Goal: Task Accomplishment & Management: Complete application form

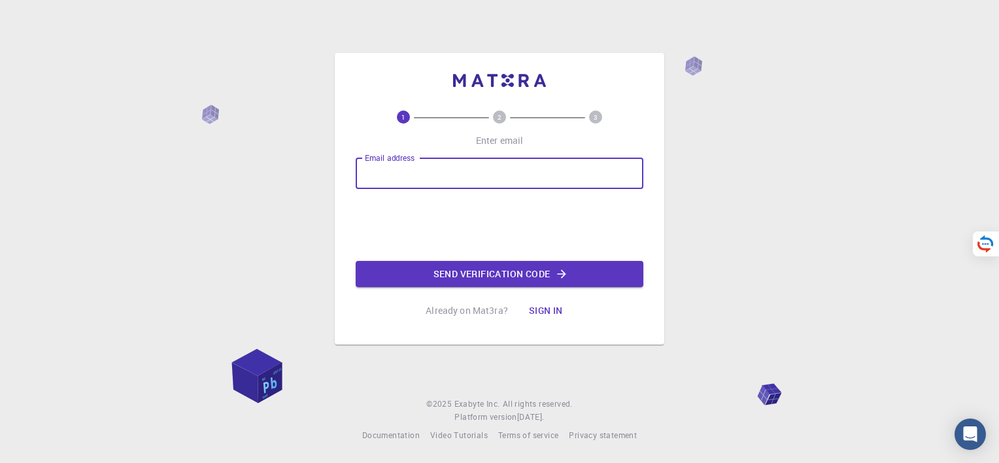
click at [427, 174] on input "Email address" at bounding box center [500, 173] width 288 height 31
type input "[EMAIL_ADDRESS][DOMAIN_NAME]"
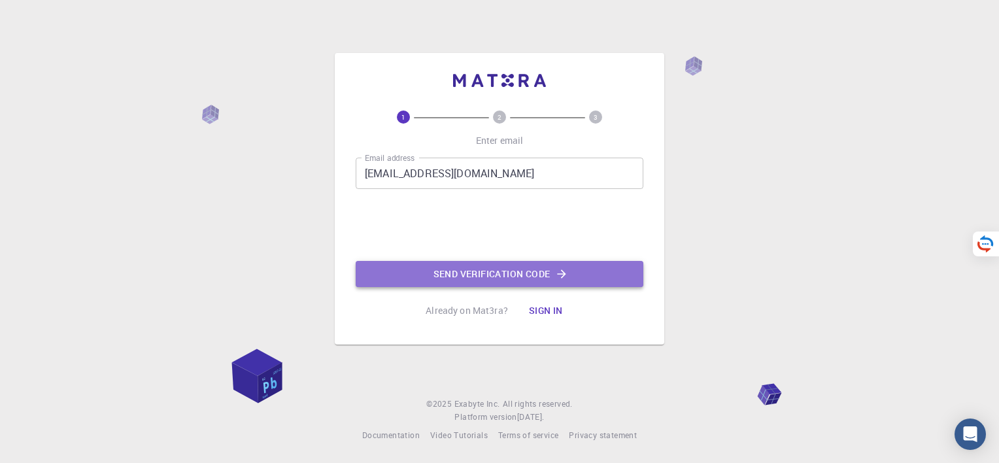
click at [464, 278] on button "Send verification code" at bounding box center [500, 274] width 288 height 26
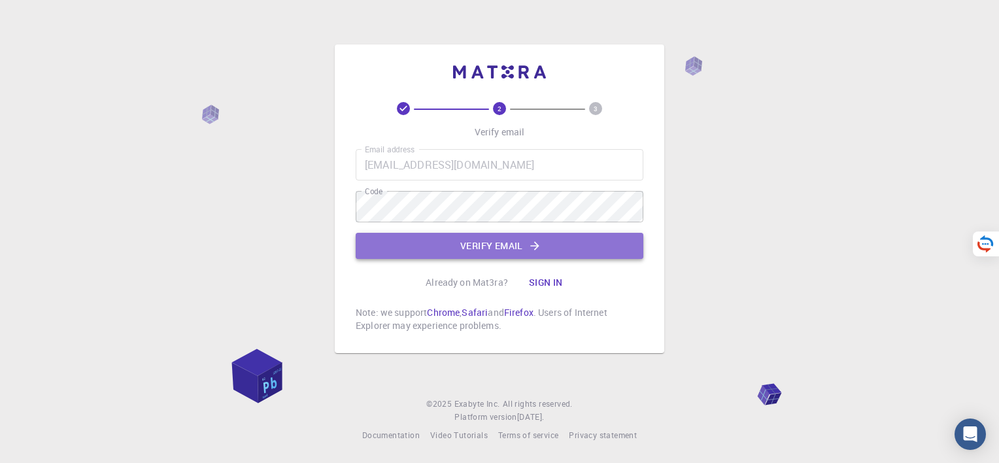
click at [471, 244] on button "Verify email" at bounding box center [500, 246] width 288 height 26
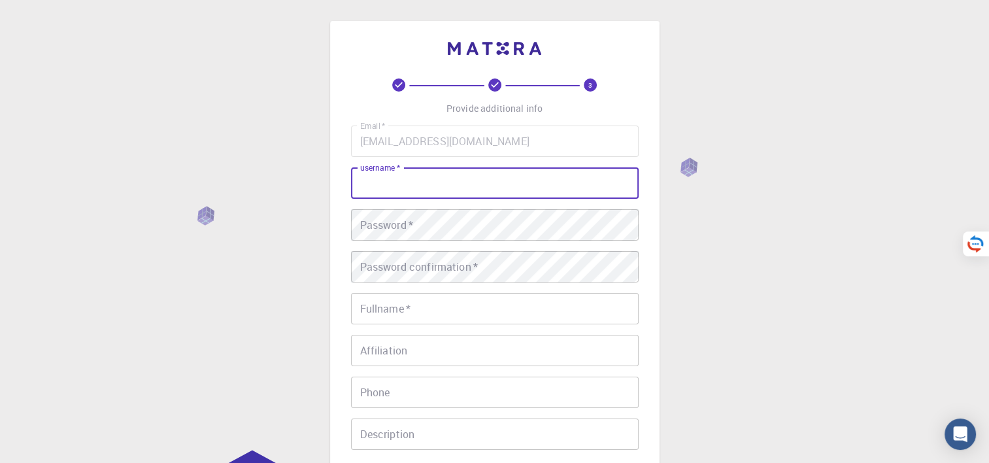
click at [499, 185] on input "username   *" at bounding box center [495, 182] width 288 height 31
type input "Ronariddh"
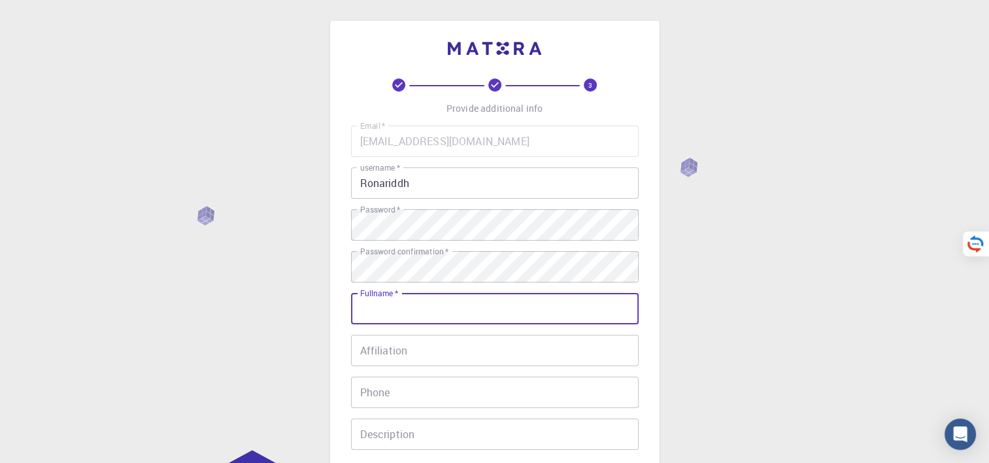
click at [436, 303] on input "Fullname   *" at bounding box center [495, 308] width 288 height 31
type input "[PERSON_NAME]"
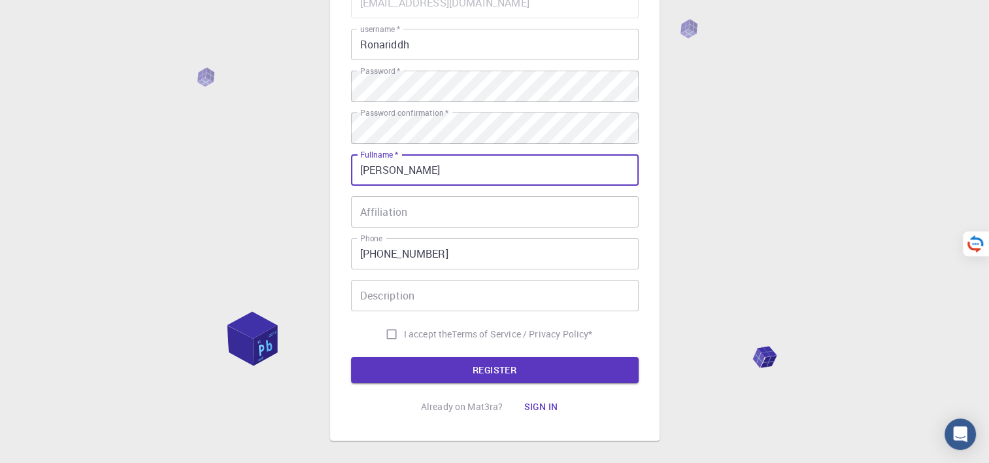
scroll to position [141, 0]
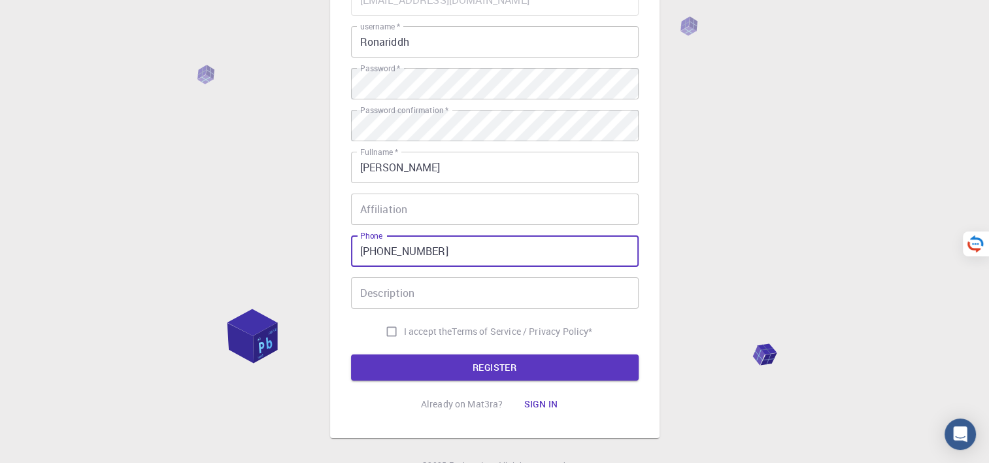
click at [439, 254] on input "[PHONE_NUMBER]" at bounding box center [495, 250] width 288 height 31
type input "+"
click at [506, 199] on input "Affiliation" at bounding box center [495, 208] width 288 height 31
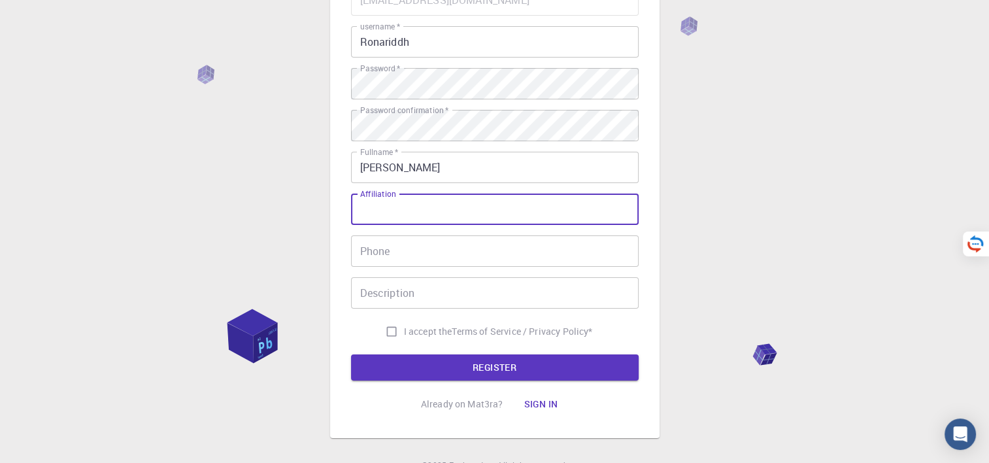
paste input "Faculty of Science, [GEOGRAPHIC_DATA], [GEOGRAPHIC_DATA]"
type input "Faculty of Science, [GEOGRAPHIC_DATA], [GEOGRAPHIC_DATA]"
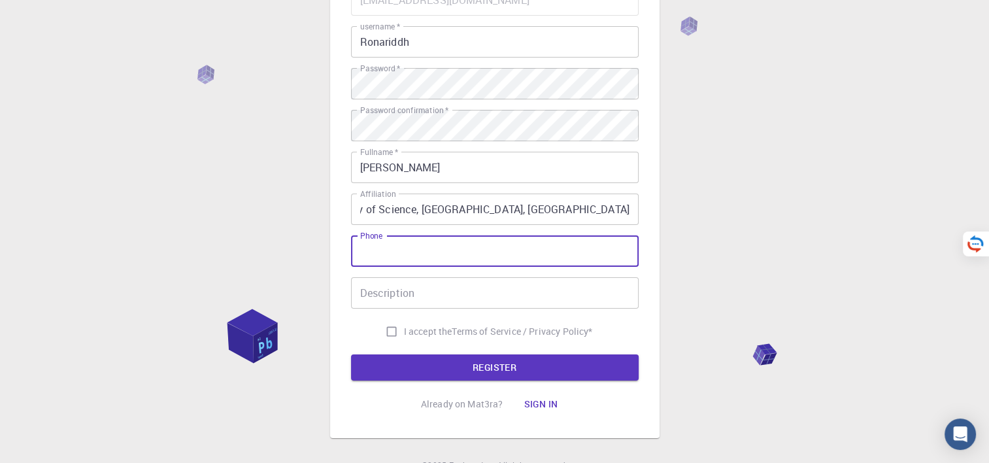
scroll to position [0, 0]
click at [447, 257] on input "Phone" at bounding box center [495, 250] width 288 height 31
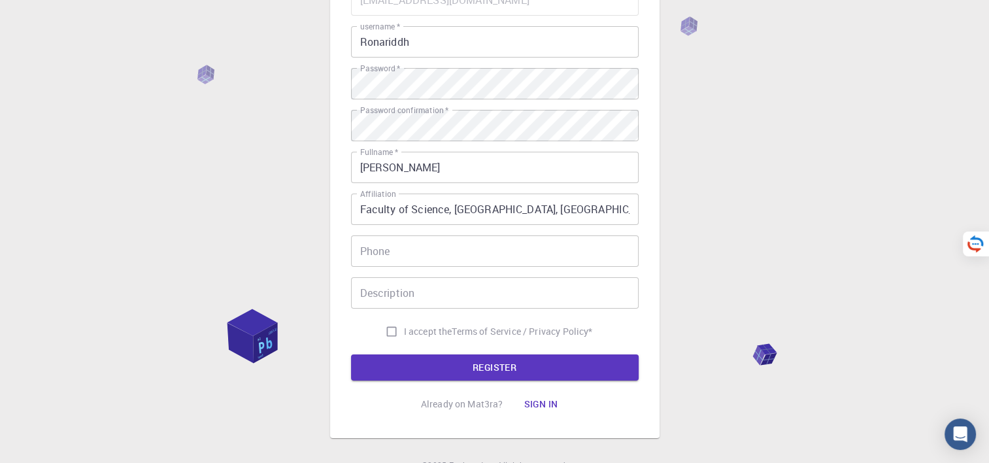
click at [722, 280] on div "3 Provide additional info Email   * [EMAIL_ADDRESS][DOMAIN_NAME] Email   * user…" at bounding box center [494, 191] width 989 height 665
click at [387, 330] on input "I accept the Terms of Service / Privacy Policy *" at bounding box center [391, 331] width 25 height 25
checkbox input "true"
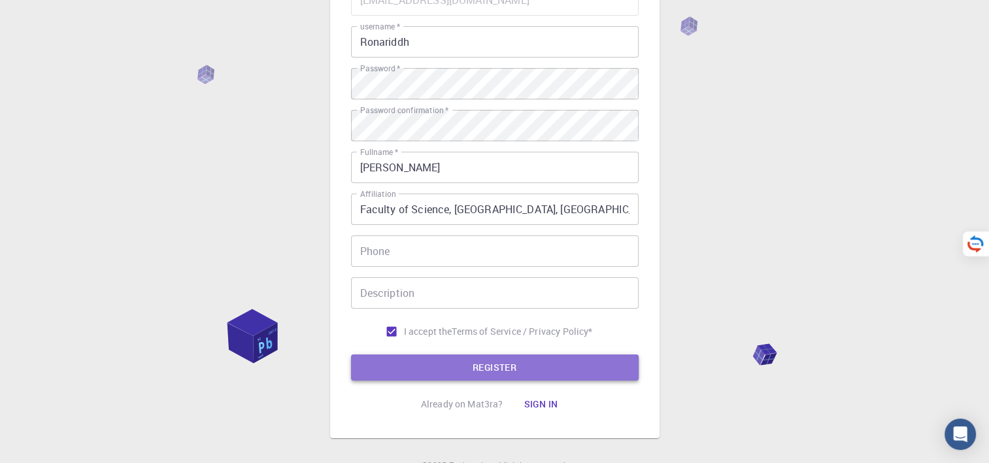
click at [461, 369] on button "REGISTER" at bounding box center [495, 367] width 288 height 26
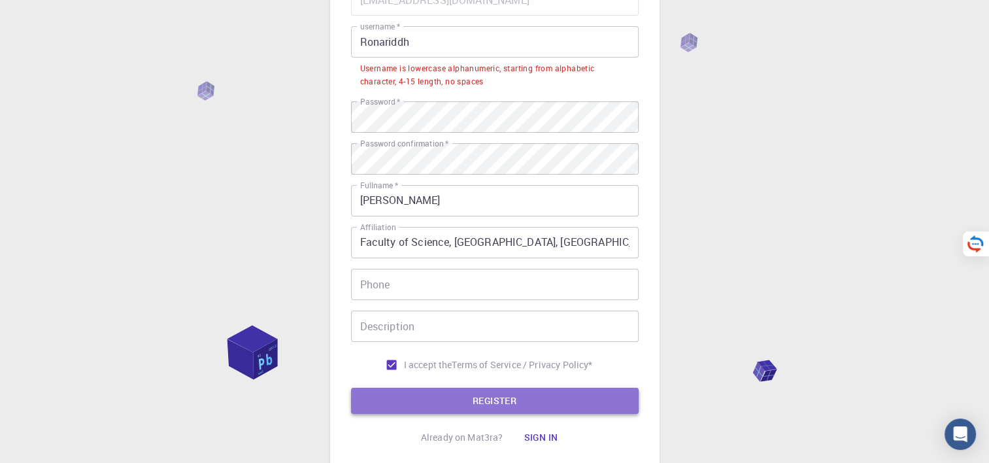
click at [457, 401] on button "REGISTER" at bounding box center [495, 401] width 288 height 26
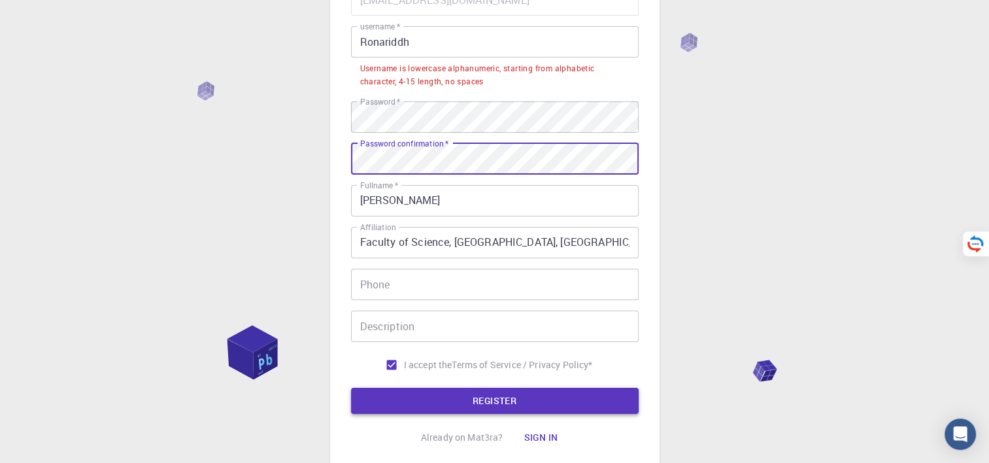
click at [461, 398] on button "REGISTER" at bounding box center [495, 401] width 288 height 26
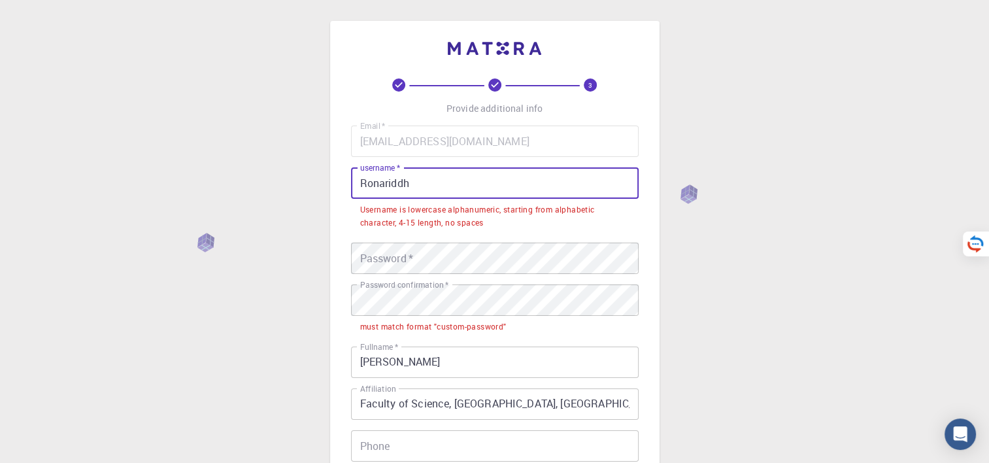
click at [461, 185] on input "Ronariddh" at bounding box center [495, 182] width 288 height 31
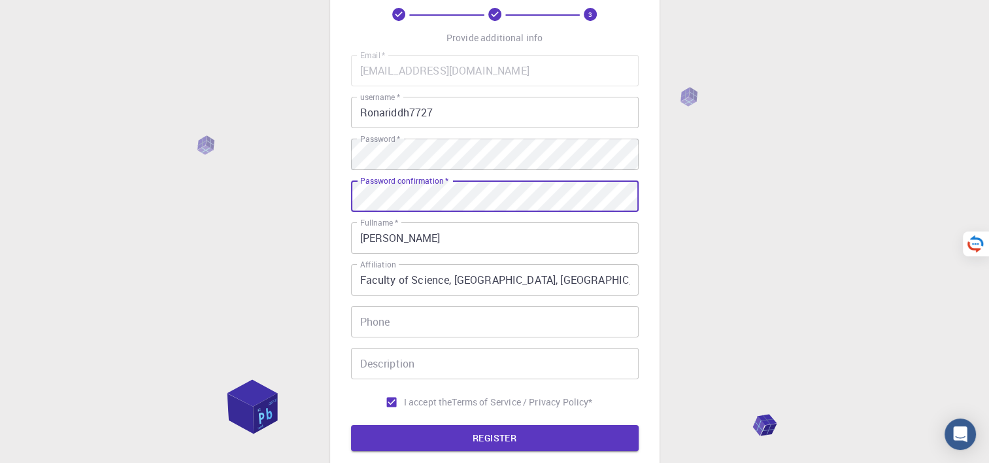
scroll to position [201, 0]
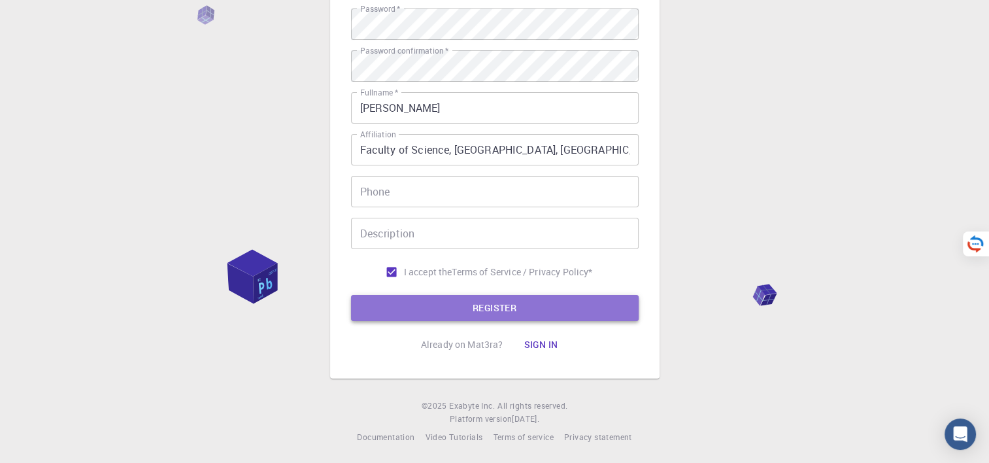
click at [458, 306] on button "REGISTER" at bounding box center [495, 308] width 288 height 26
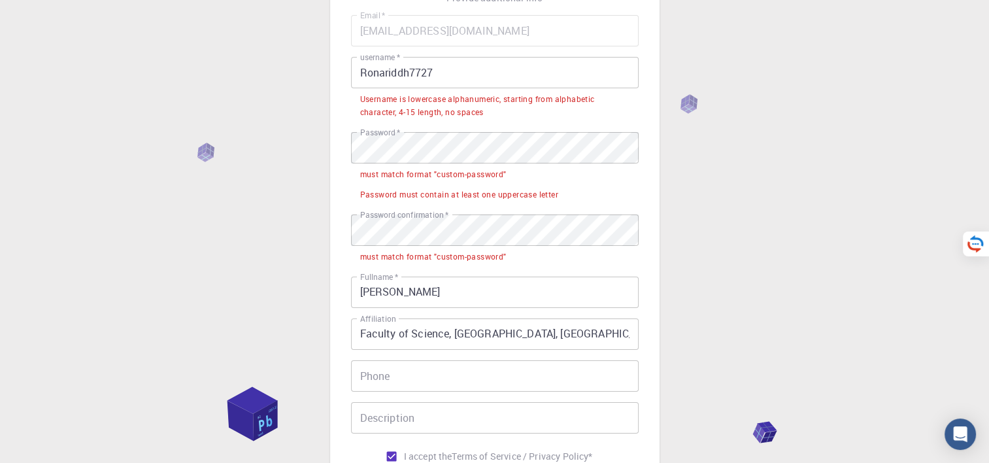
scroll to position [110, 0]
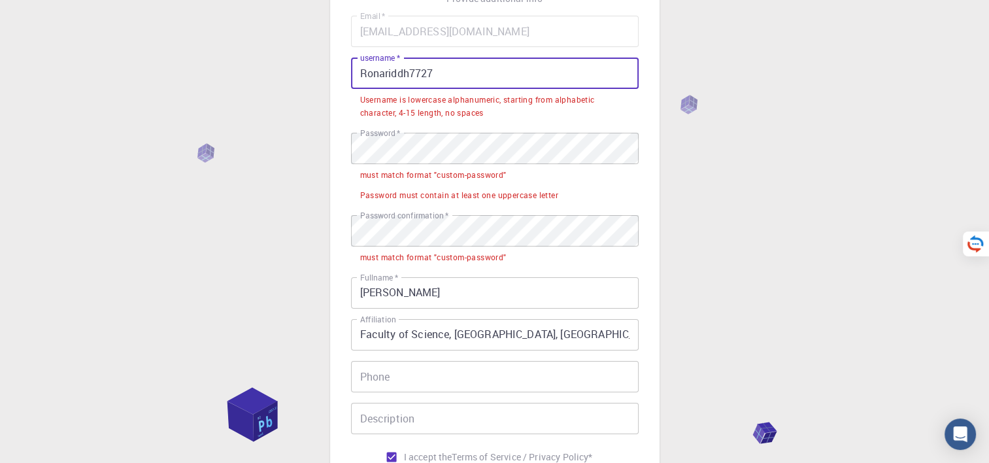
click at [367, 67] on input "Ronariddh7727" at bounding box center [495, 73] width 288 height 31
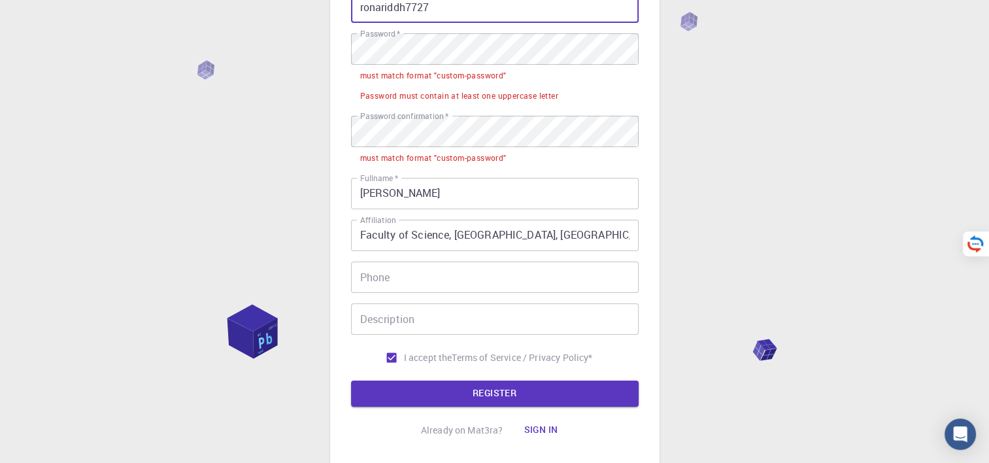
scroll to position [175, 0]
type input "ronariddh7727"
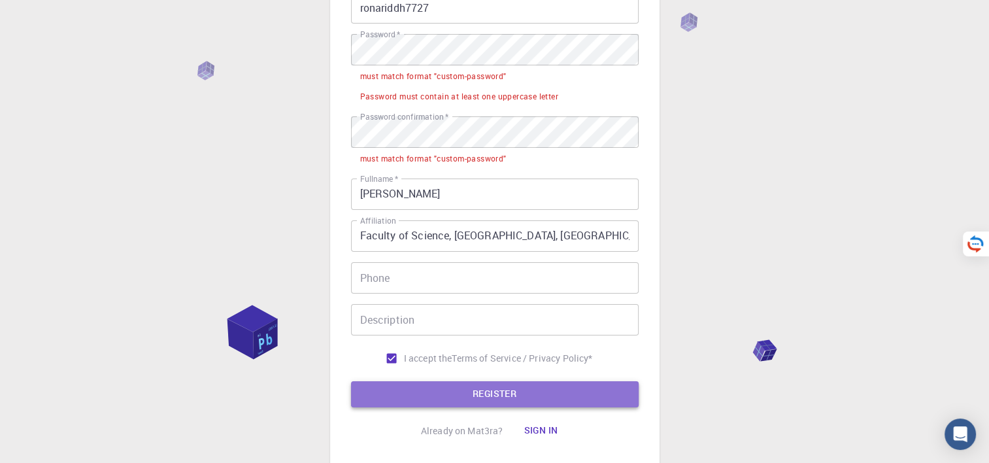
click at [454, 392] on button "REGISTER" at bounding box center [495, 394] width 288 height 26
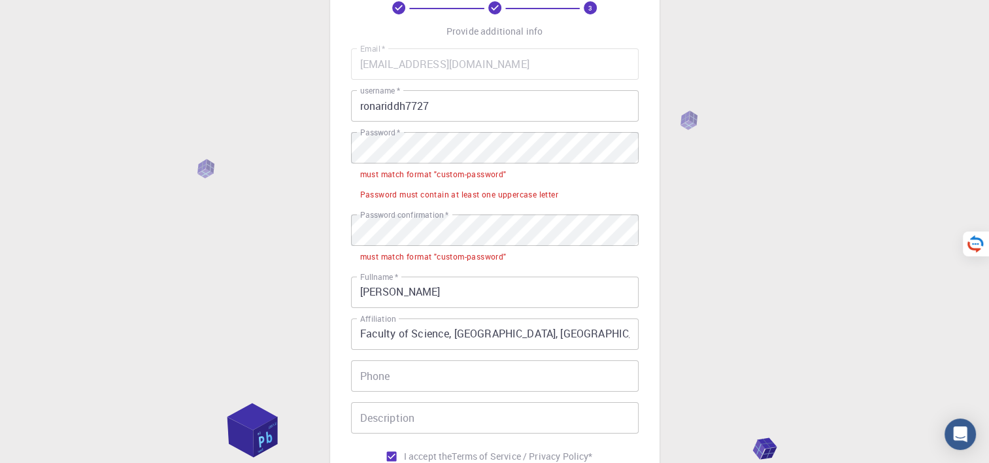
scroll to position [76, 0]
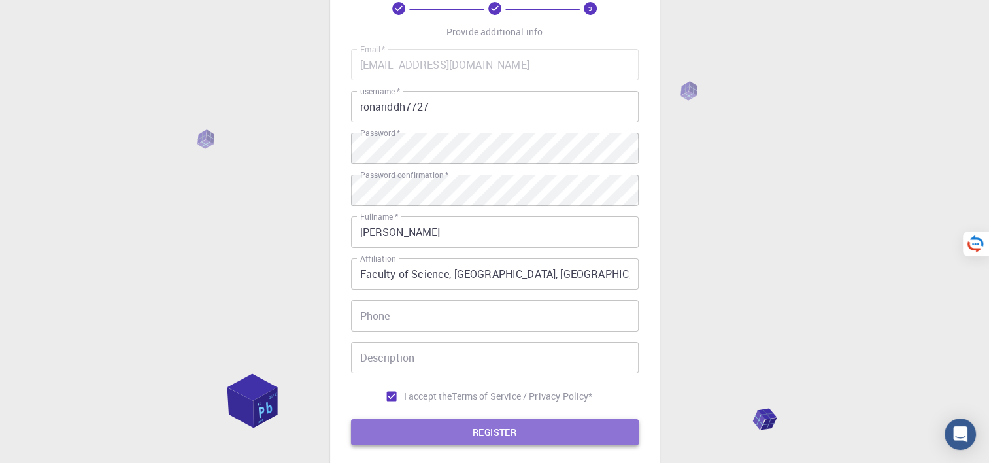
click at [422, 429] on button "REGISTER" at bounding box center [495, 432] width 288 height 26
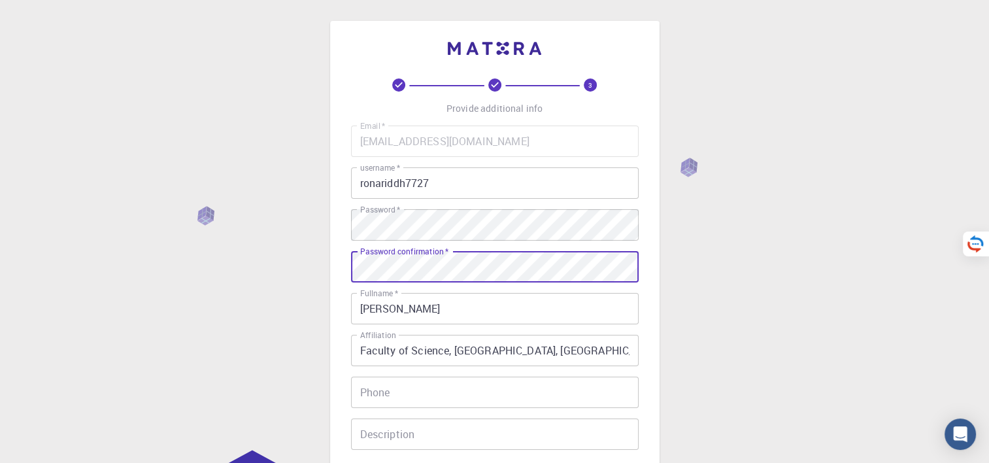
scroll to position [112, 0]
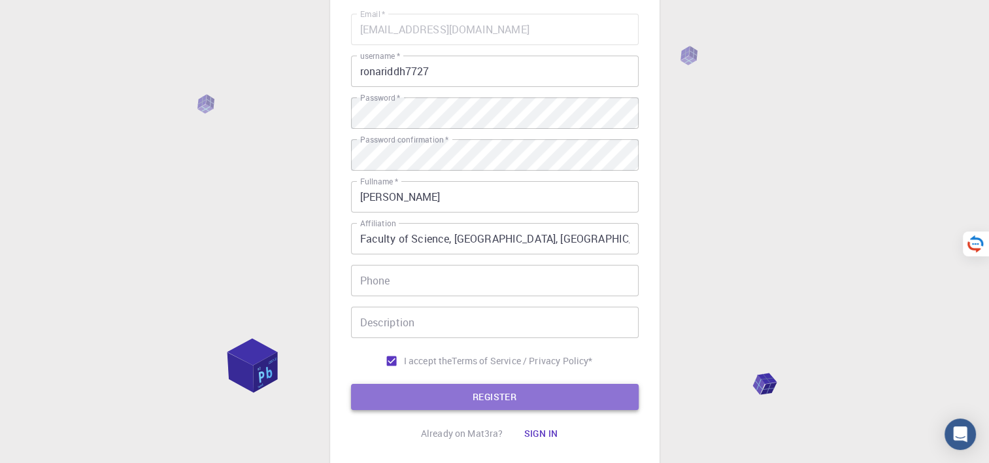
click at [431, 389] on button "REGISTER" at bounding box center [495, 397] width 288 height 26
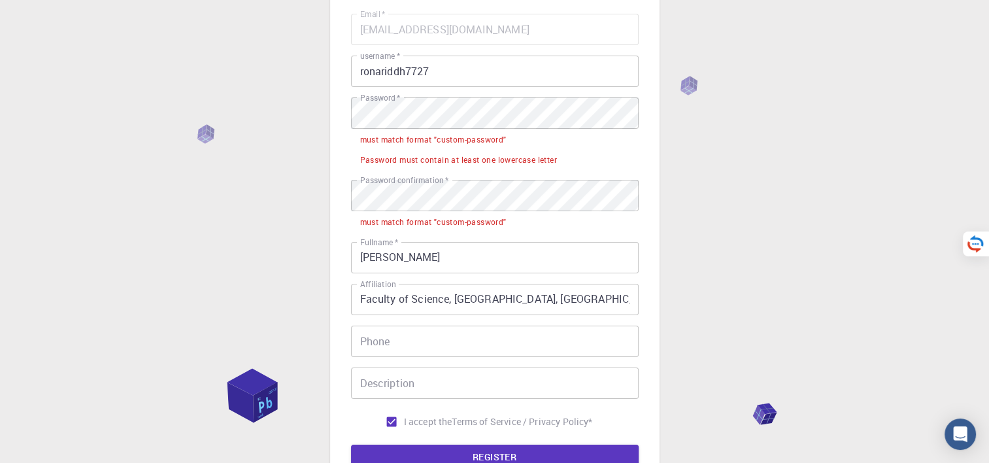
click at [424, 407] on div "Email   * [EMAIL_ADDRESS][DOMAIN_NAME] Email   * username   * ronariddh7727 use…" at bounding box center [495, 224] width 288 height 420
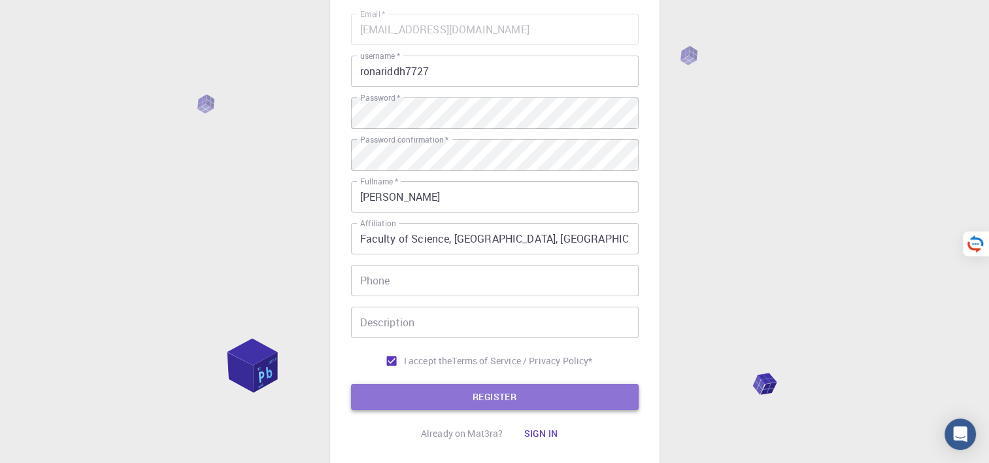
click at [483, 395] on button "REGISTER" at bounding box center [495, 397] width 288 height 26
click at [469, 403] on button "REGISTER" at bounding box center [495, 397] width 288 height 26
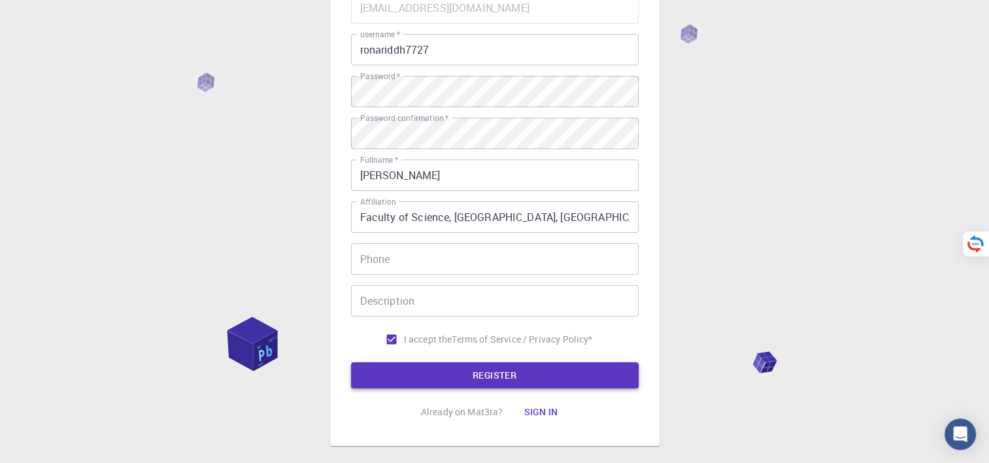
scroll to position [202, 0]
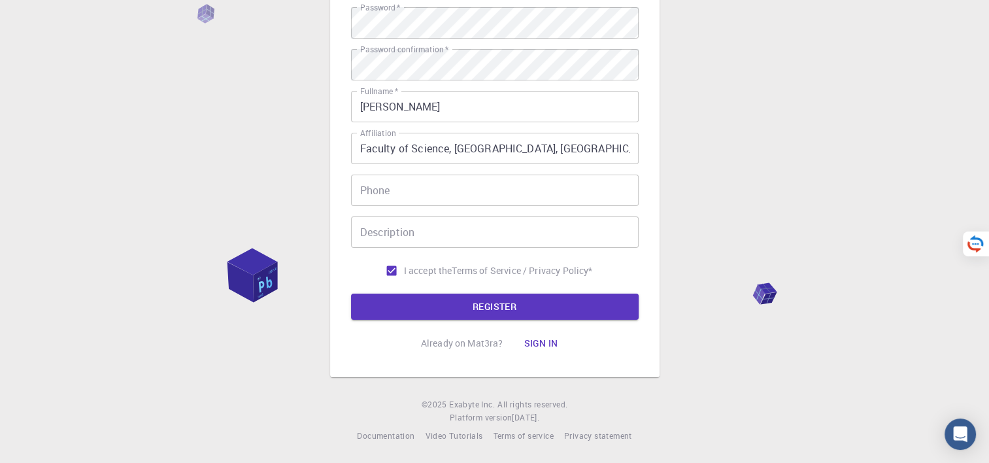
click at [412, 193] on input "Phone" at bounding box center [495, 190] width 288 height 31
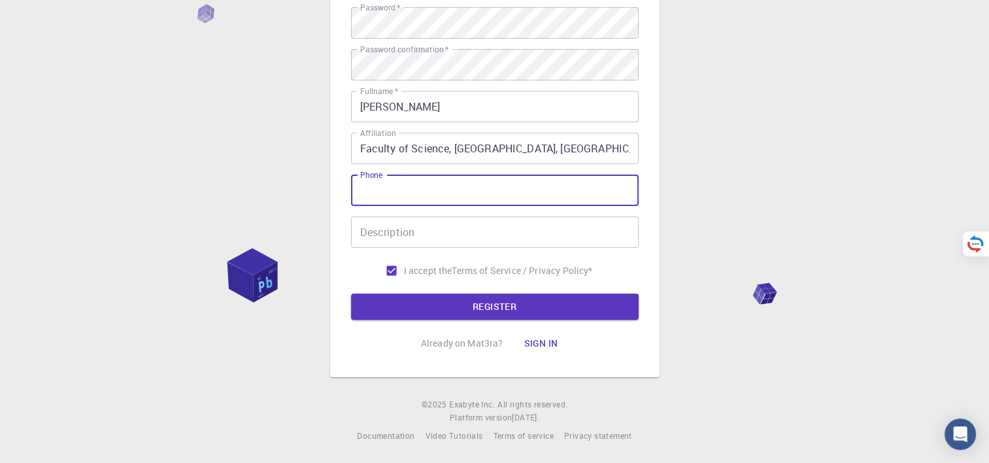
type input "[PHONE_NUMBER]"
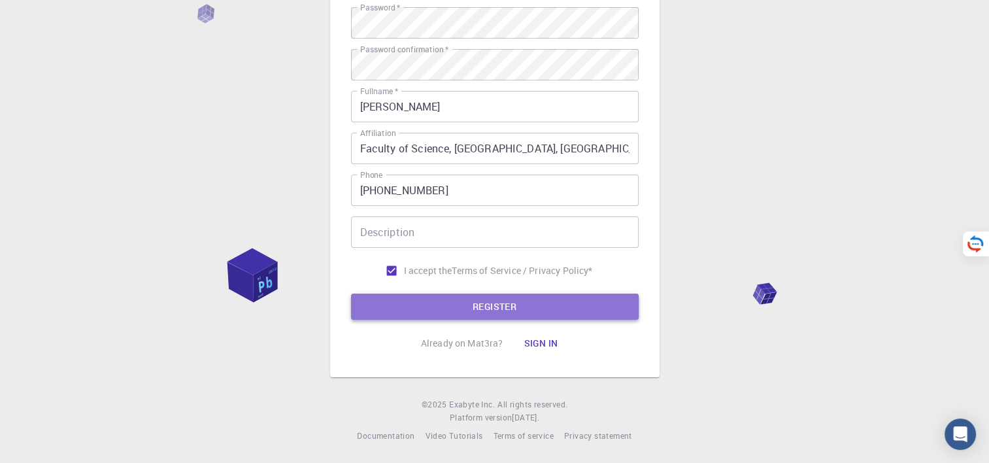
click at [435, 307] on button "REGISTER" at bounding box center [495, 306] width 288 height 26
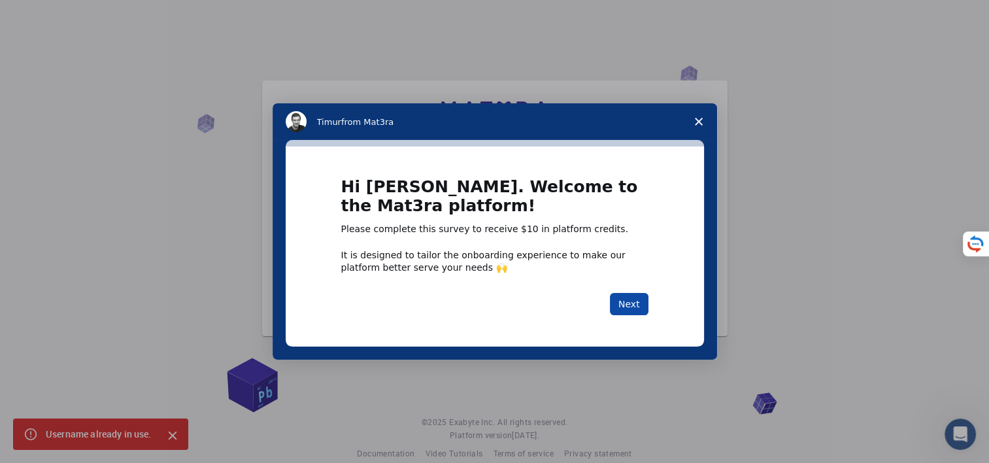
click at [633, 307] on button "Next" at bounding box center [629, 304] width 39 height 22
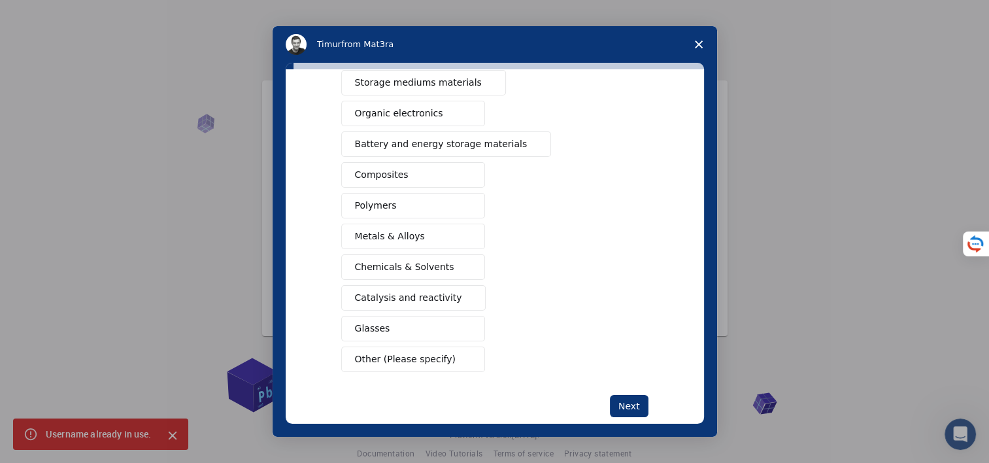
scroll to position [146, 0]
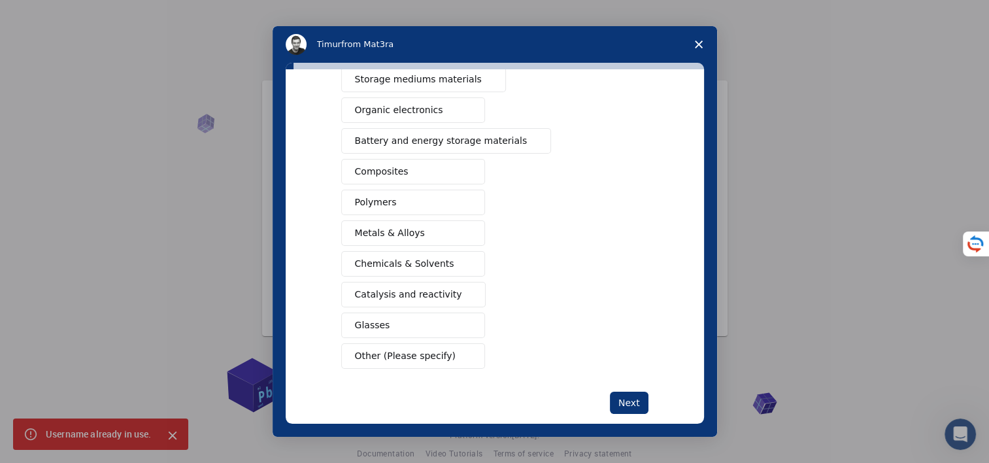
click at [410, 290] on span "Catalysis and reactivity" at bounding box center [408, 295] width 107 height 14
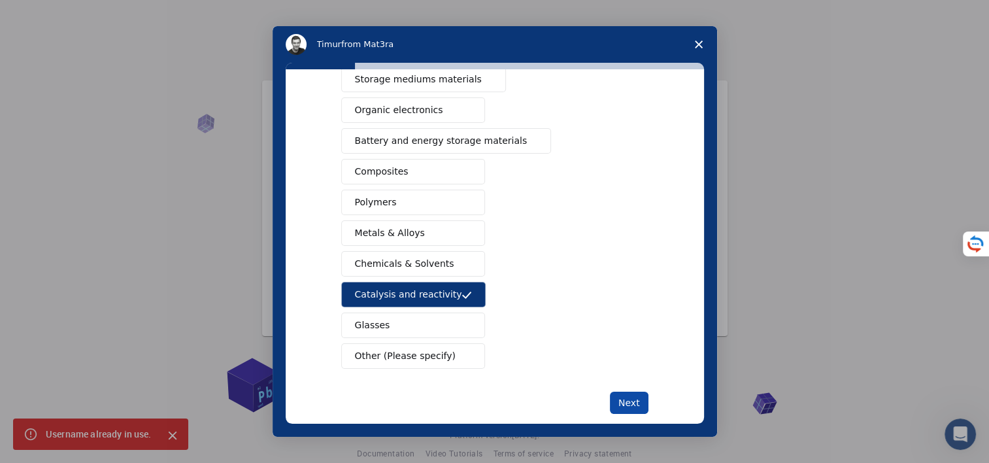
click at [620, 394] on button "Next" at bounding box center [629, 403] width 39 height 22
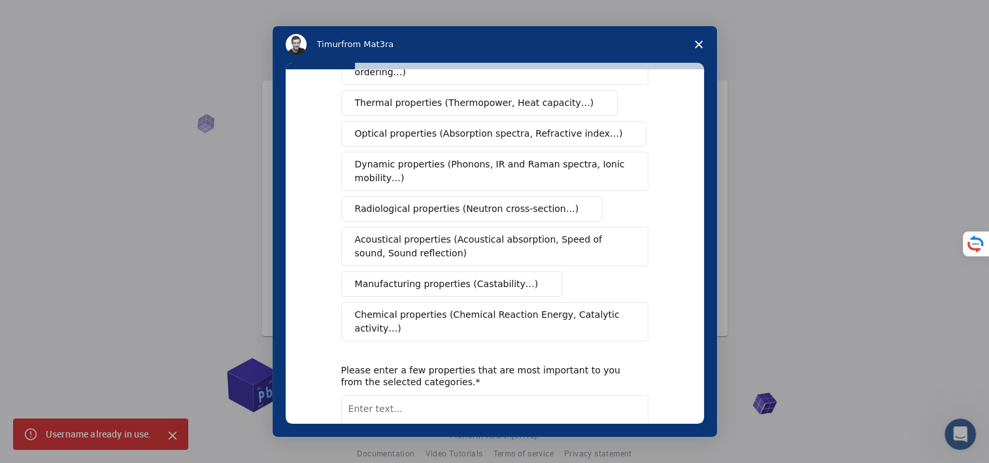
scroll to position [162, 0]
click at [580, 308] on span "Chemical properties (Chemical Reaction Energy, Catalytic activity…)" at bounding box center [490, 321] width 271 height 27
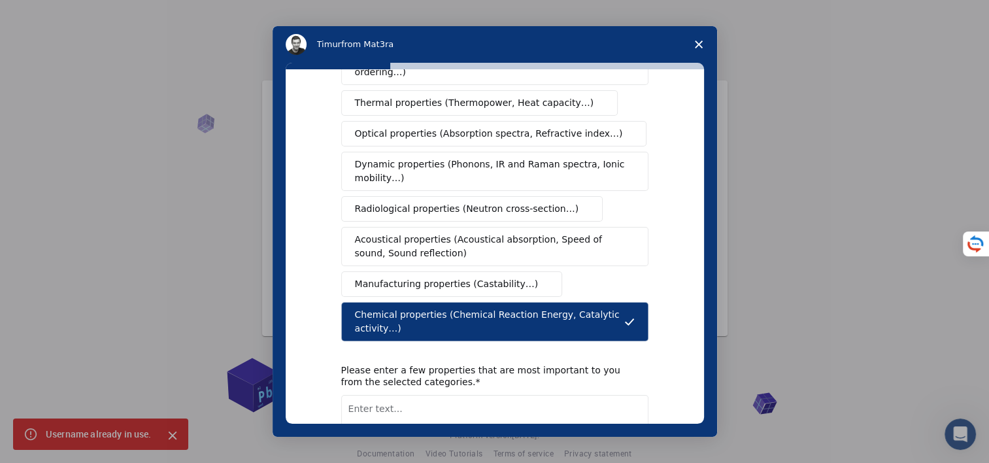
scroll to position [233, 0]
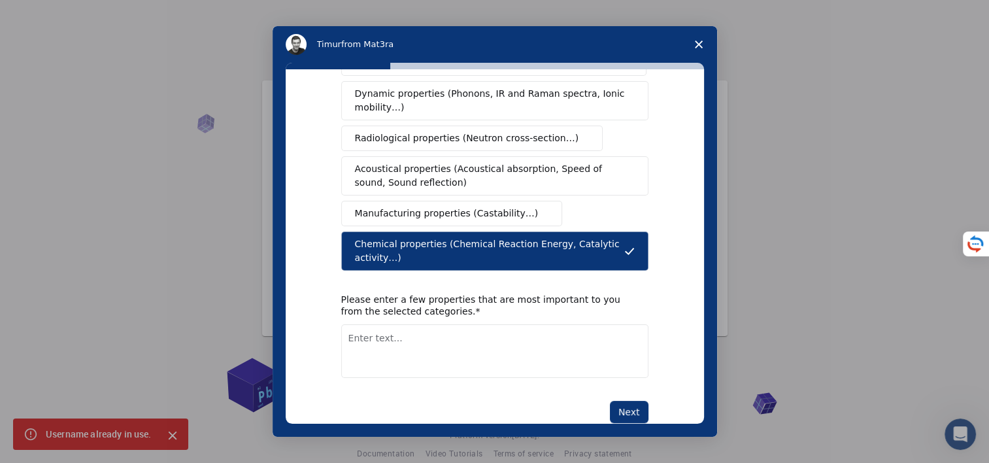
click at [522, 325] on textarea "Enter text..." at bounding box center [494, 351] width 307 height 54
type textarea "Immobilization, Ligand"
click at [613, 401] on button "Next" at bounding box center [629, 412] width 39 height 22
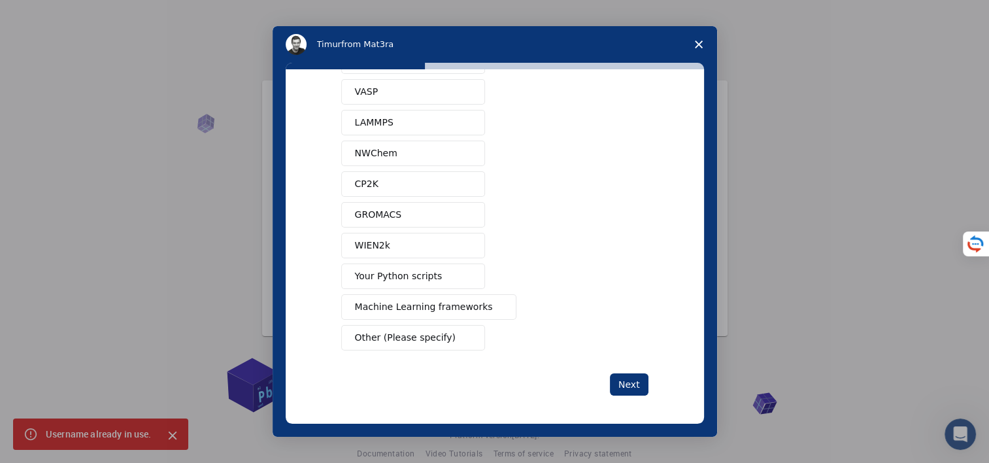
scroll to position [0, 0]
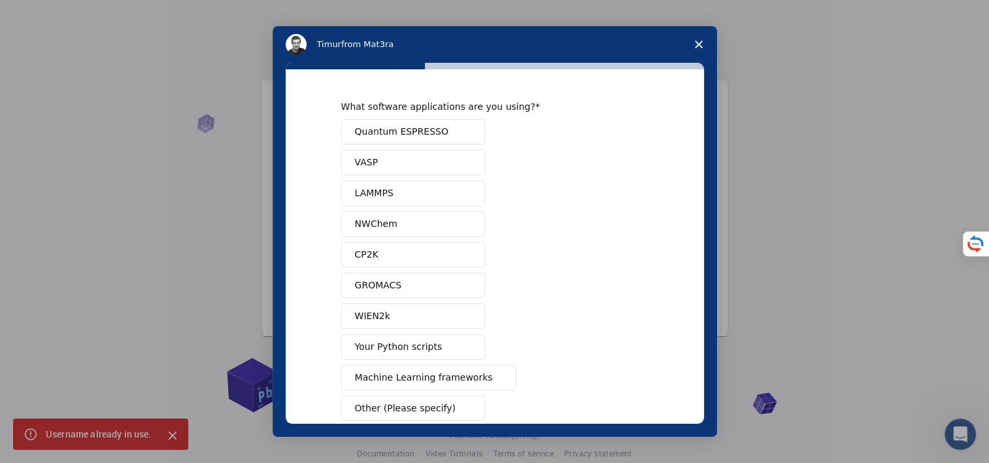
click at [395, 131] on span "Quantum ESPRESSO" at bounding box center [401, 132] width 93 height 14
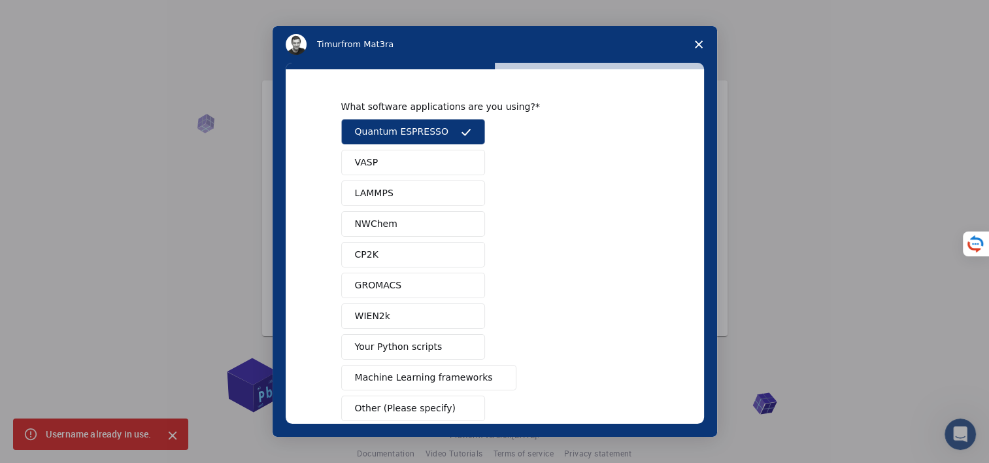
scroll to position [71, 0]
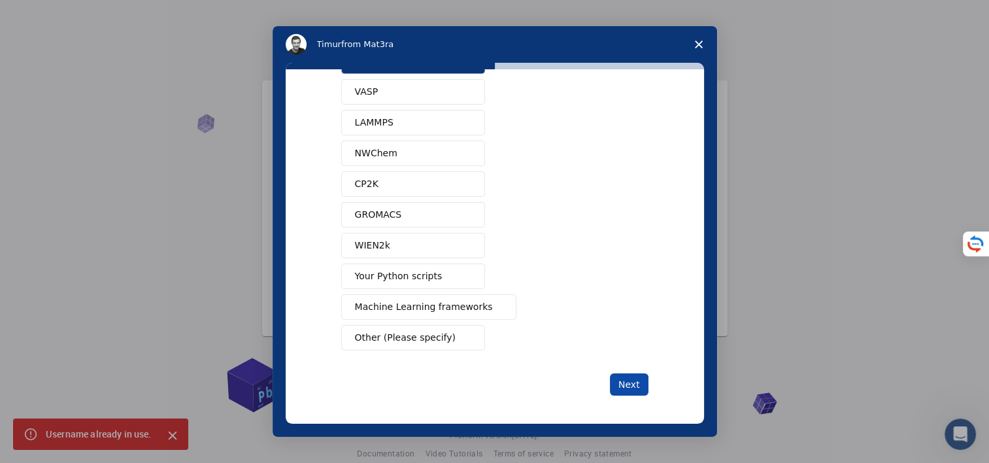
click at [618, 379] on button "Next" at bounding box center [629, 384] width 39 height 22
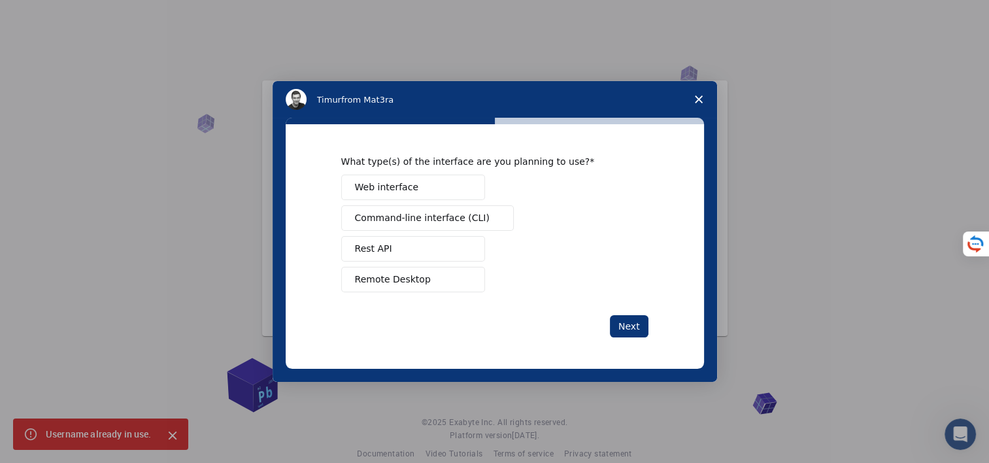
click at [444, 192] on button "Web interface" at bounding box center [413, 187] width 144 height 25
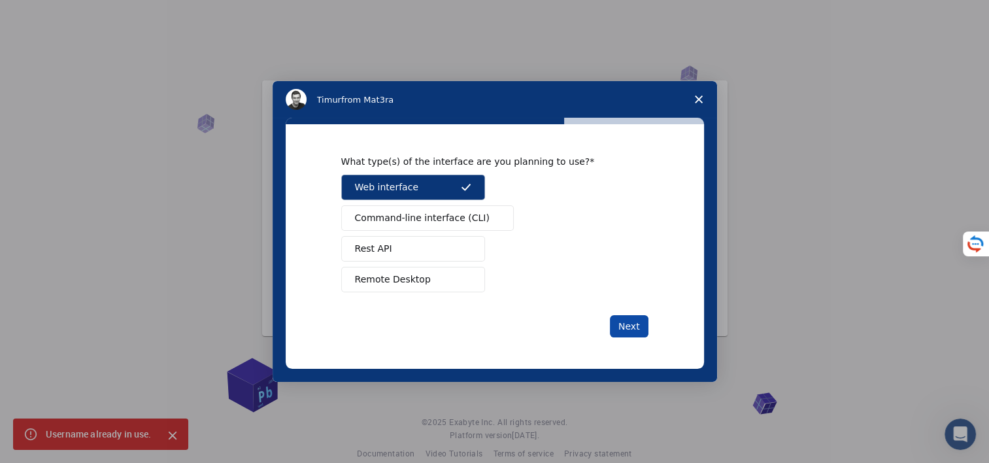
click at [631, 332] on button "Next" at bounding box center [629, 326] width 39 height 22
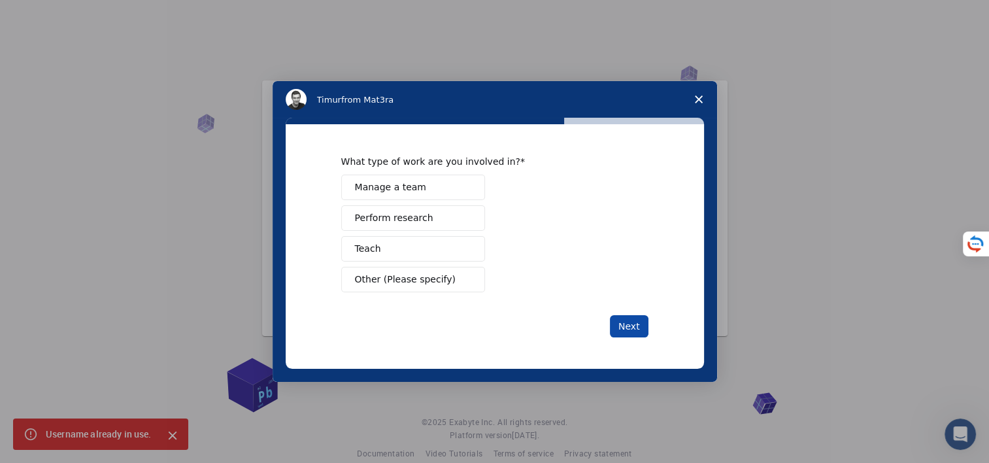
click at [625, 316] on button "Next" at bounding box center [629, 326] width 39 height 22
click at [431, 220] on button "Perform research" at bounding box center [413, 217] width 144 height 25
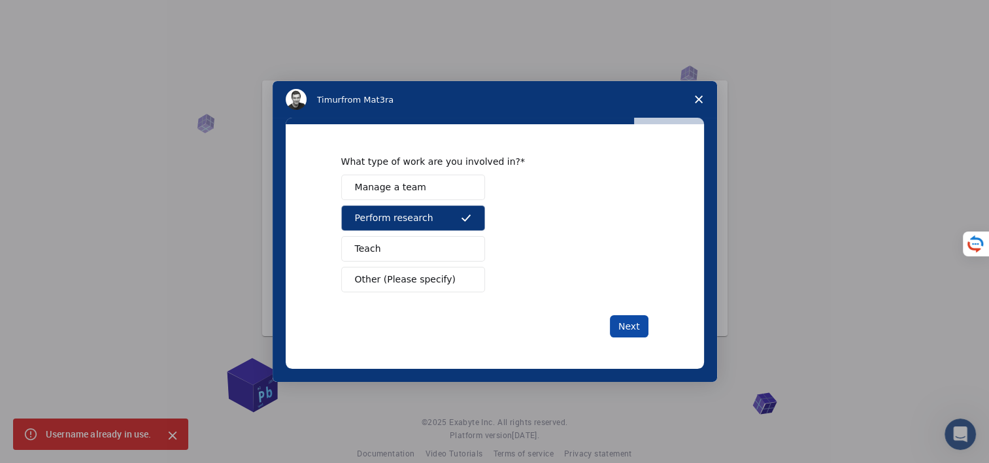
click at [625, 327] on button "Next" at bounding box center [629, 326] width 39 height 22
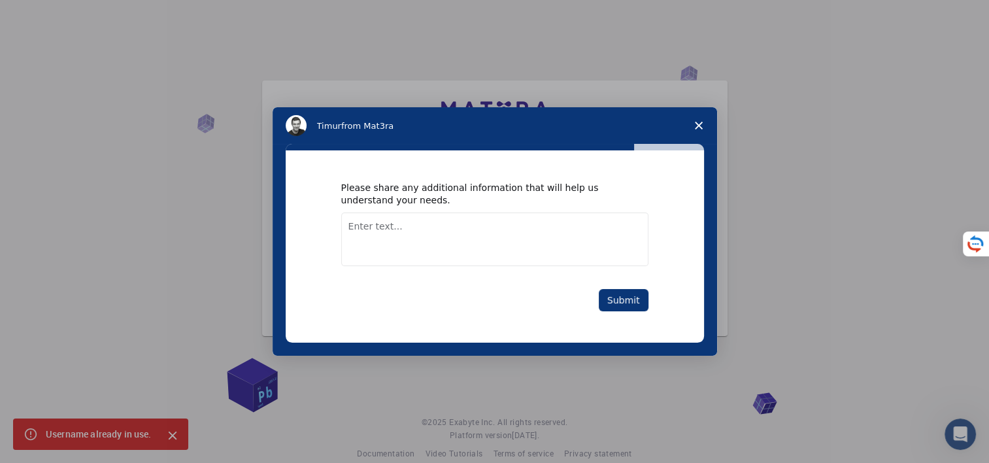
click at [563, 233] on textarea "Enter text..." at bounding box center [494, 239] width 307 height 54
click at [0, 0] on span "colorimetric" at bounding box center [0, 0] width 0 height 0
click at [0, 0] on span "wastewater." at bounding box center [0, 0] width 0 height 0
click at [0, 0] on span "Design" at bounding box center [0, 0] width 0 height 0
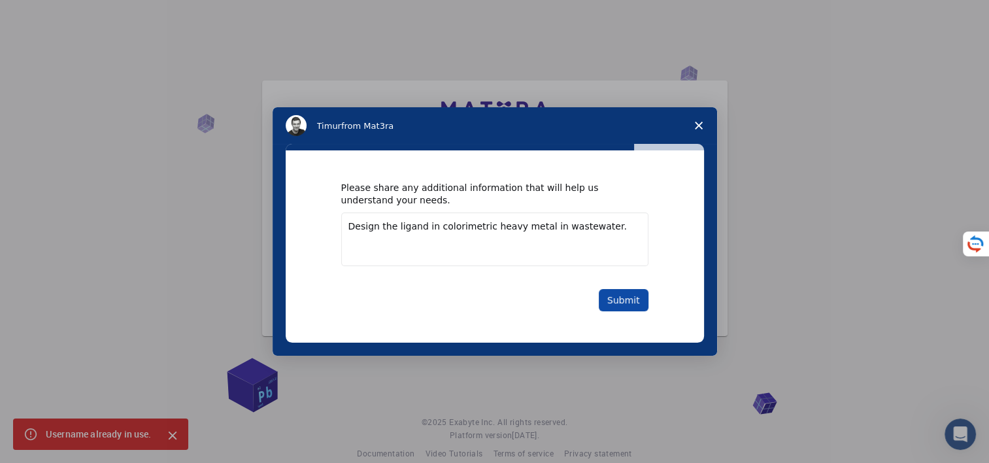
type textarea "Design the ligand in colorimetric heavy metal in wastewater."
click at [626, 297] on button "Submit" at bounding box center [624, 300] width 50 height 22
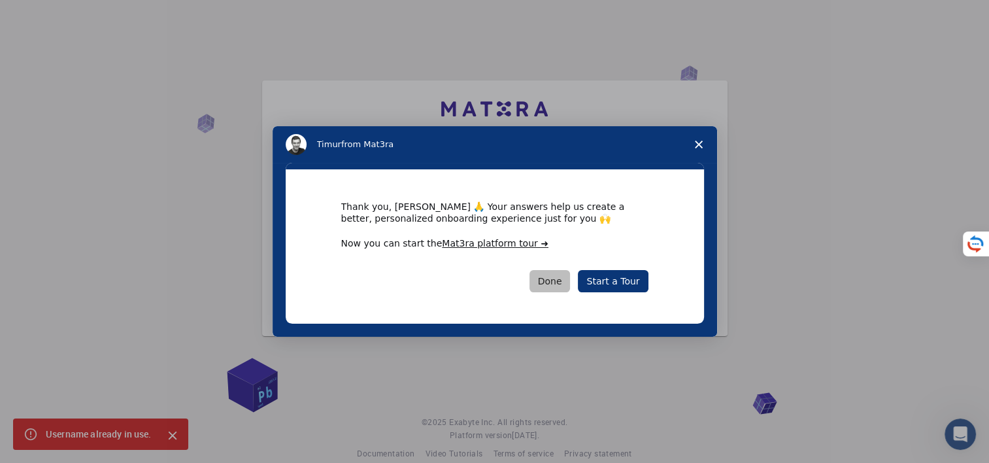
click at [565, 282] on button "Done" at bounding box center [549, 281] width 41 height 22
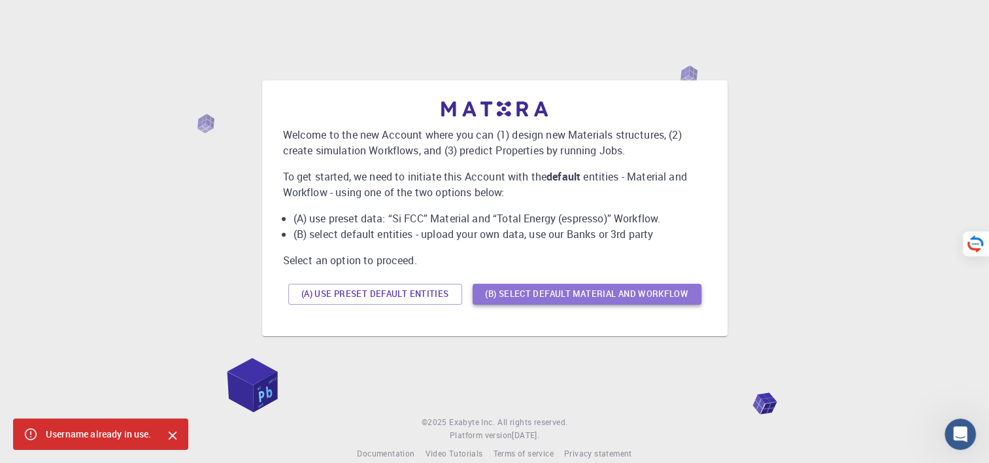
click at [559, 292] on button "(B) Select default material and workflow" at bounding box center [587, 294] width 229 height 21
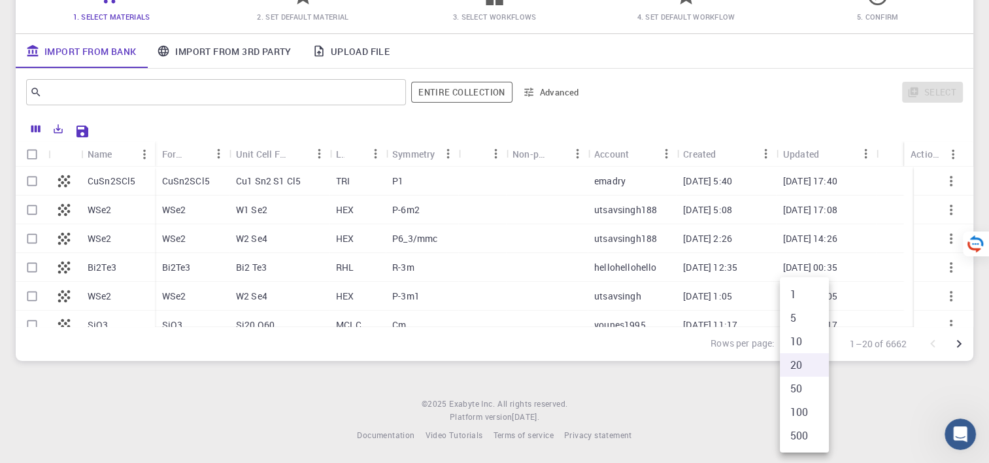
click at [824, 339] on body "Initial Account Setup for Ronariddh Nakhowong Select Materials, Workflows and a…" at bounding box center [494, 165] width 989 height 593
click at [805, 388] on li "50" at bounding box center [804, 388] width 49 height 24
type input "50"
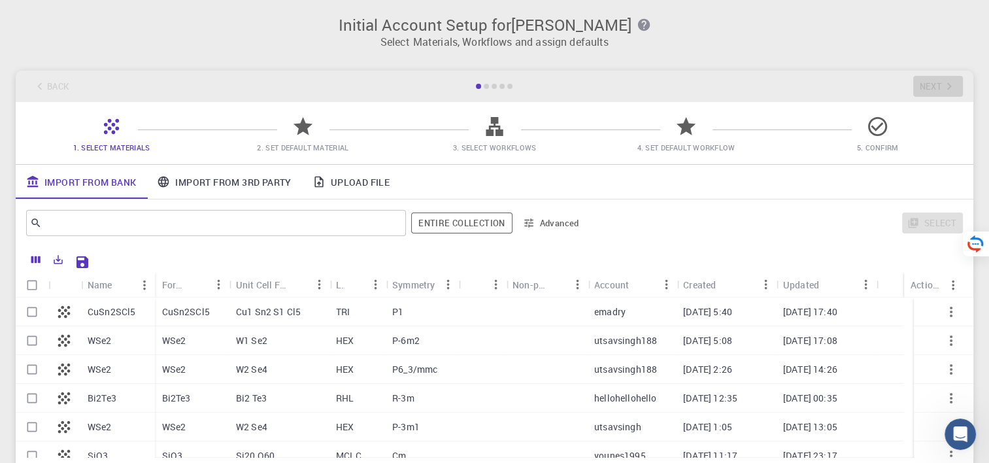
scroll to position [131, 0]
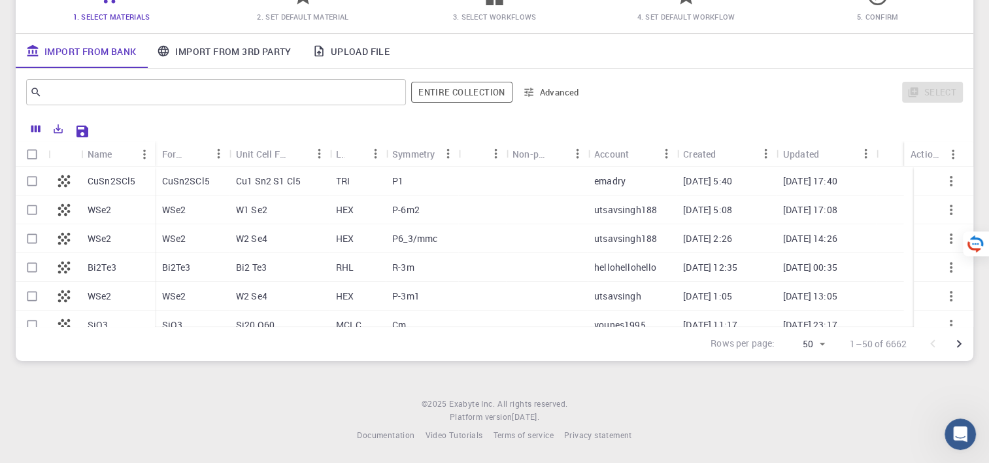
click at [192, 186] on p "CuSn2SCl5" at bounding box center [185, 181] width 48 height 13
checkbox input "true"
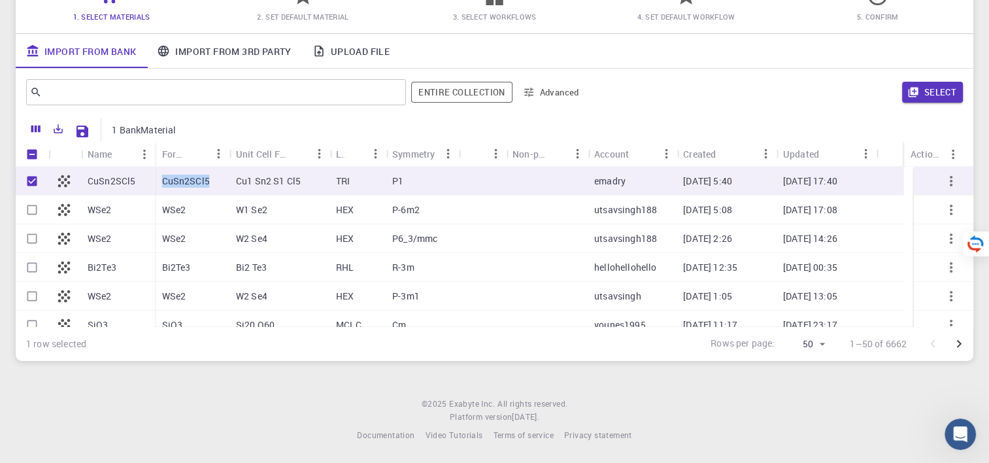
click at [192, 186] on p "CuSn2SCl5" at bounding box center [185, 181] width 48 height 13
checkbox input "false"
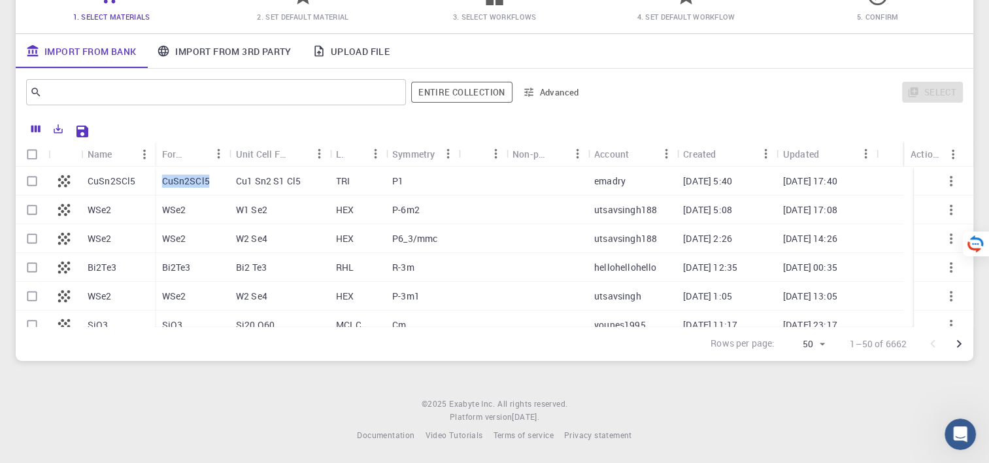
drag, startPoint x: 192, startPoint y: 186, endPoint x: 180, endPoint y: 183, distance: 12.1
click at [180, 183] on p "CuSn2SCl5" at bounding box center [185, 181] width 48 height 13
checkbox input "true"
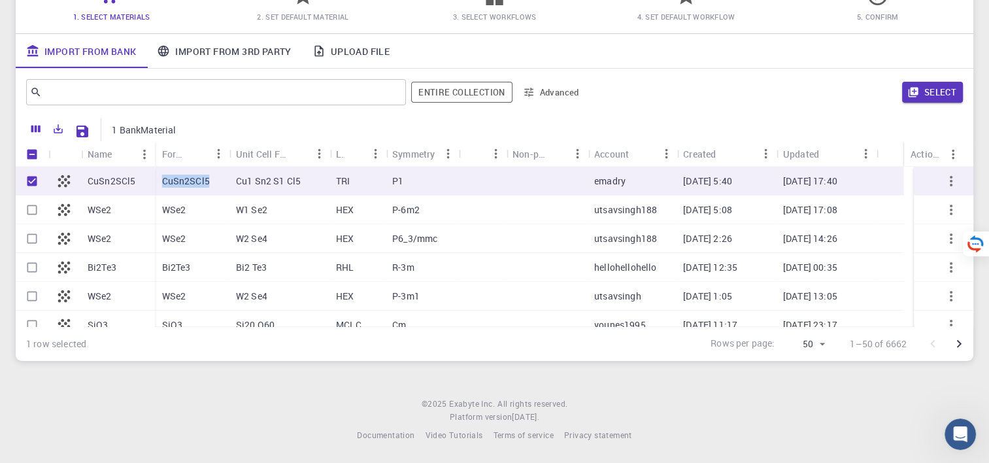
click at [180, 183] on p "CuSn2SCl5" at bounding box center [185, 181] width 48 height 13
checkbox input "false"
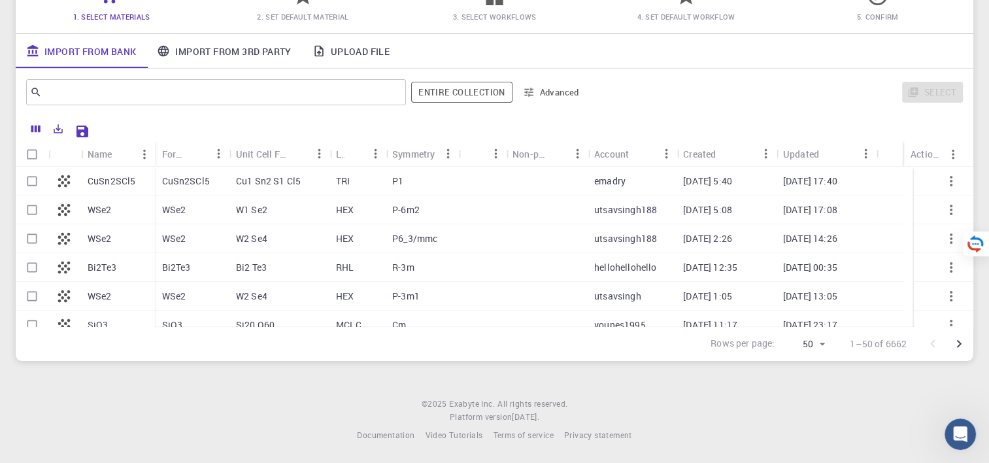
click at [670, 94] on div "Select" at bounding box center [777, 91] width 372 height 31
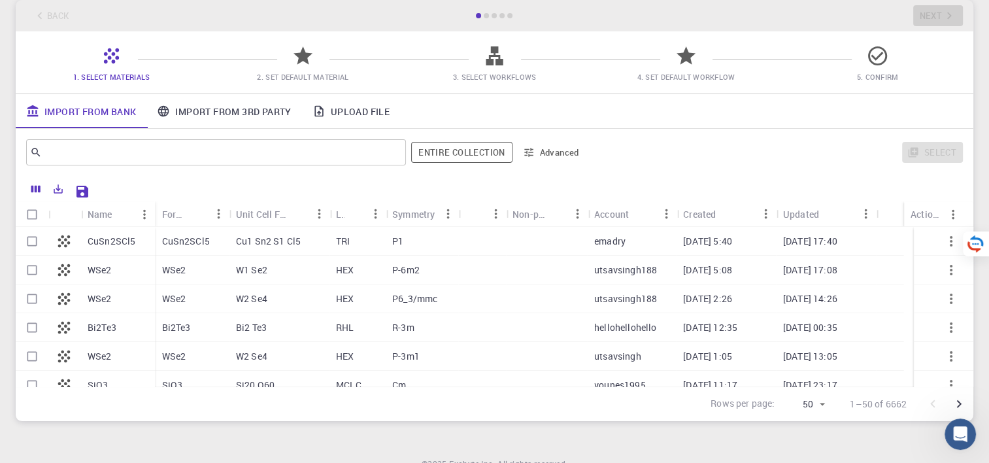
scroll to position [68, 0]
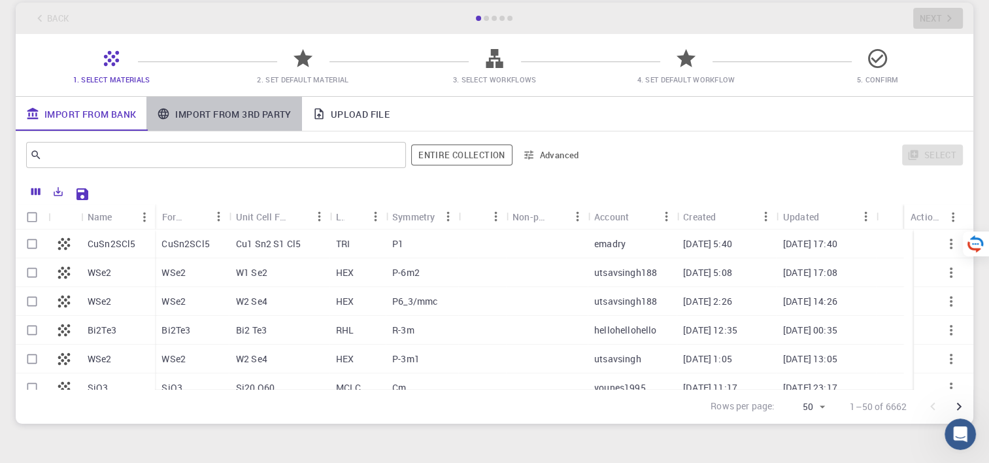
click at [256, 110] on link "Import From 3rd Party" at bounding box center [223, 114] width 155 height 34
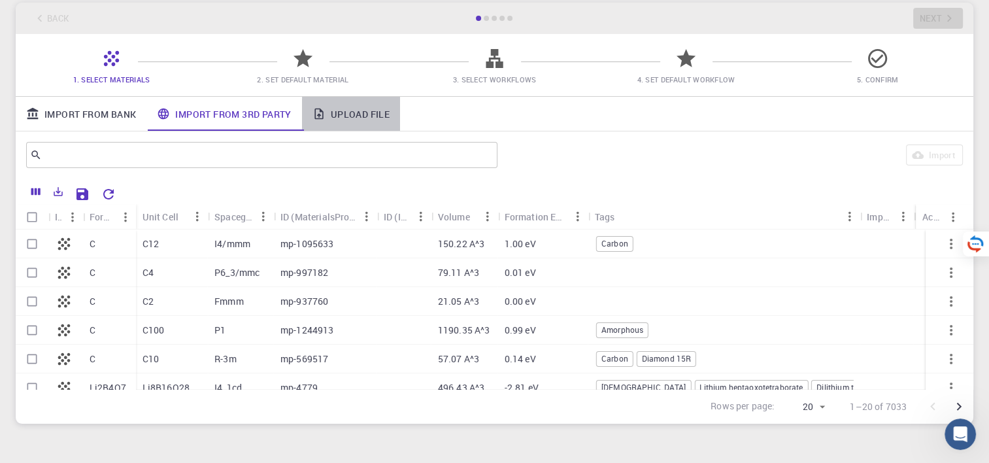
click at [369, 108] on link "Upload File" at bounding box center [351, 114] width 98 height 34
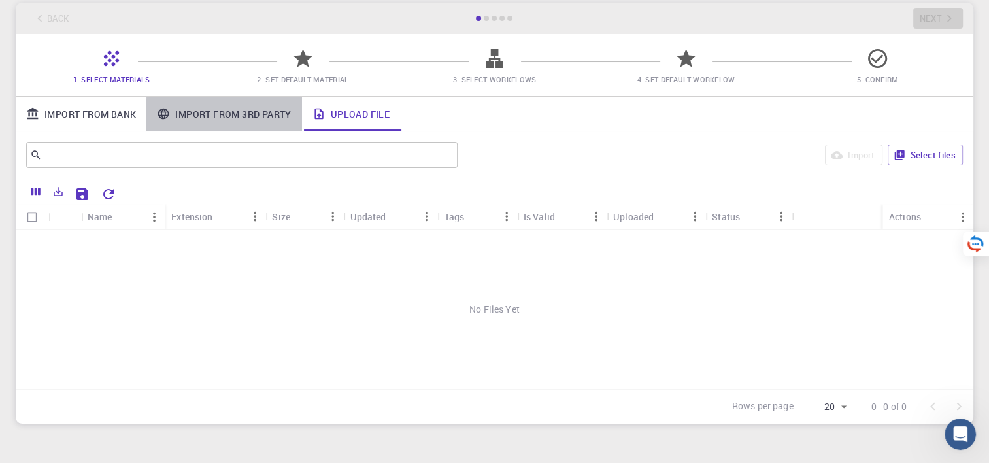
click at [256, 115] on link "Import From 3rd Party" at bounding box center [223, 114] width 155 height 34
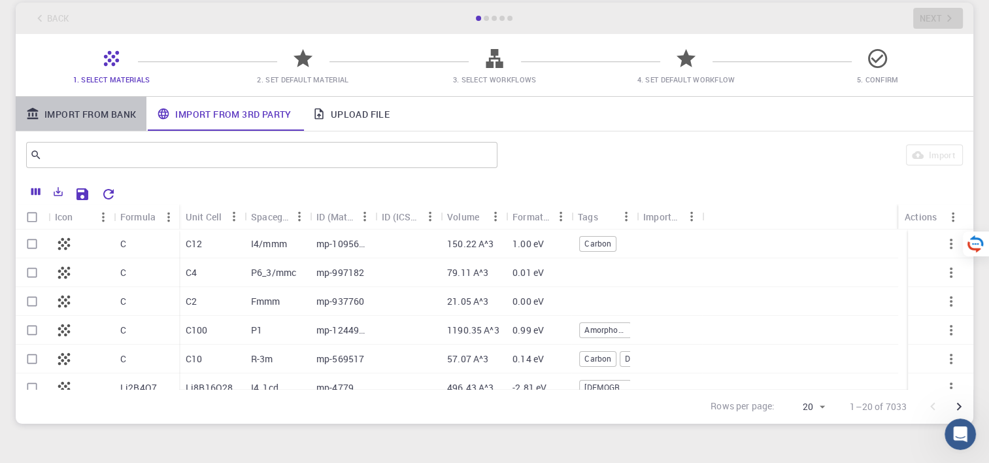
click at [116, 111] on link "Import From Bank" at bounding box center [81, 114] width 131 height 34
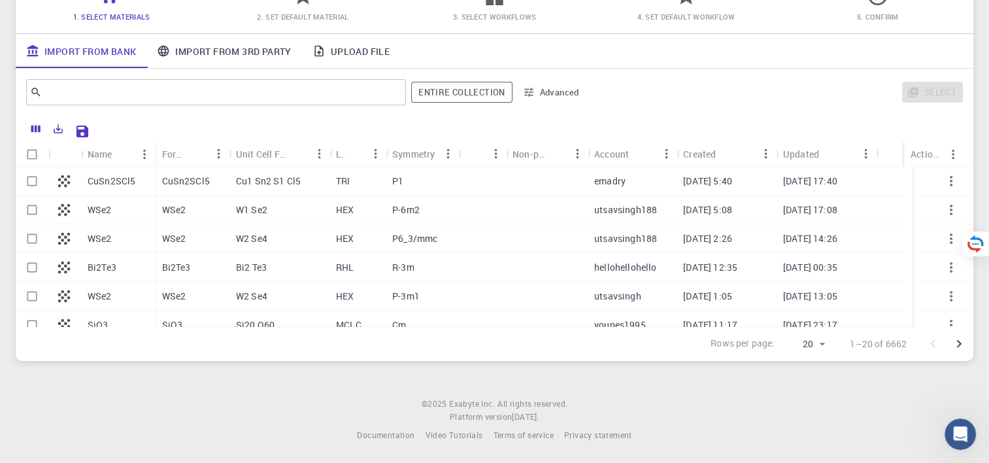
scroll to position [0, 0]
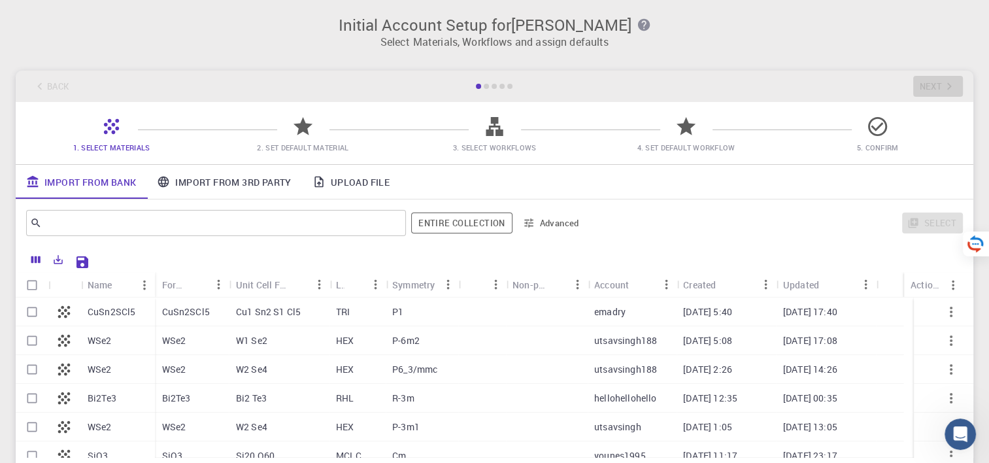
click at [489, 88] on div at bounding box center [486, 86] width 5 height 5
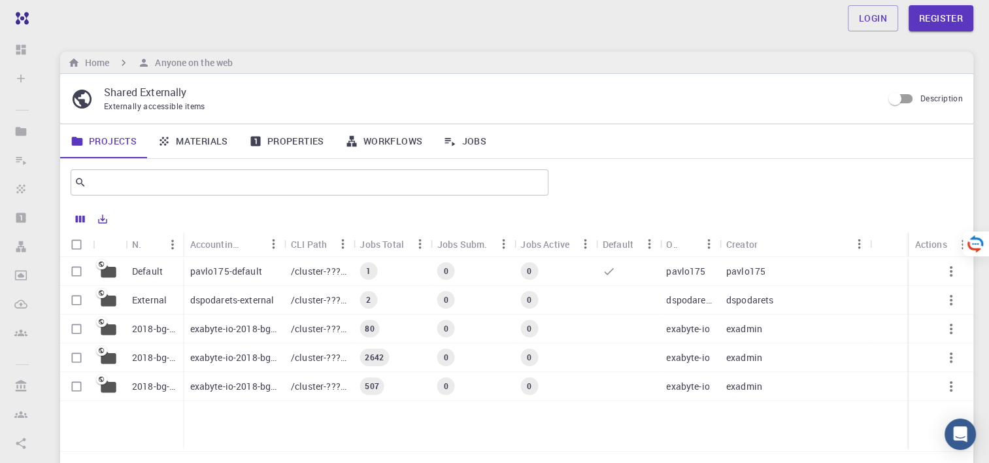
click at [238, 269] on p "pavlo175-default" at bounding box center [226, 271] width 72 height 13
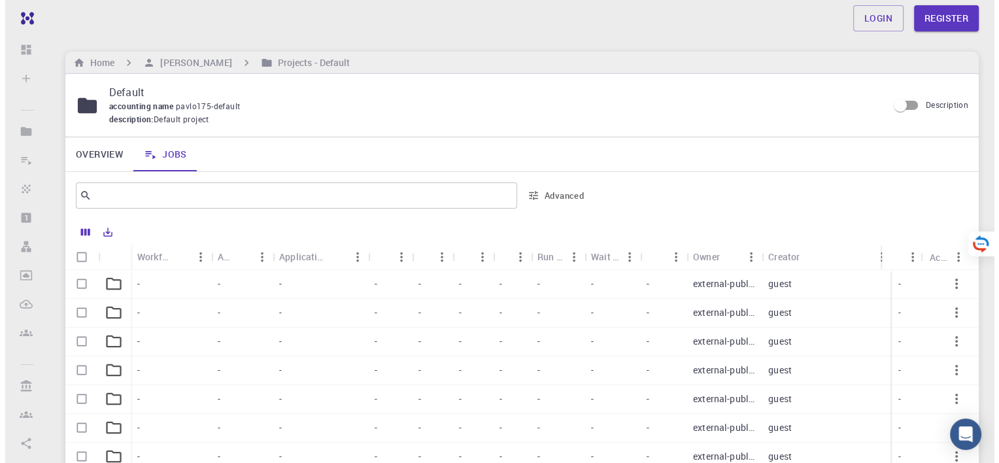
scroll to position [74, 0]
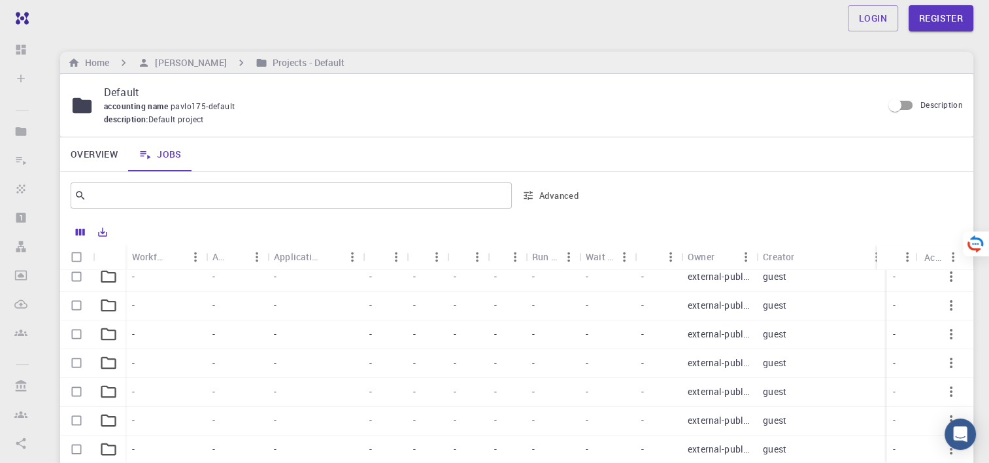
click at [584, 20] on div "Login Register" at bounding box center [516, 18] width 944 height 26
click at [942, 16] on link "Register" at bounding box center [940, 18] width 65 height 26
